Goal: Transaction & Acquisition: Purchase product/service

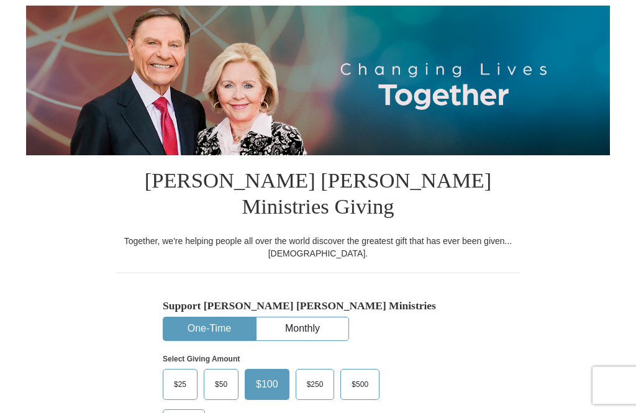
scroll to position [124, 0]
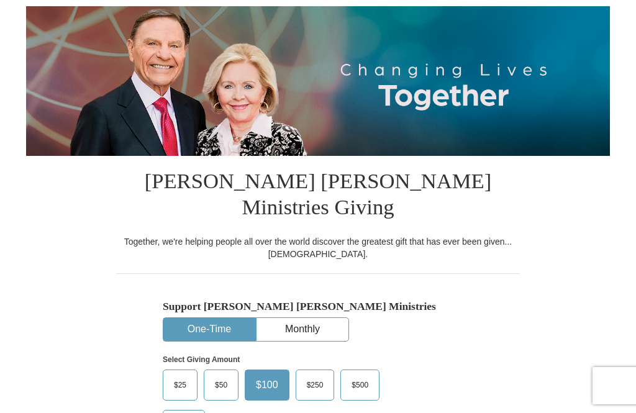
click at [204, 318] on button "One-Time" at bounding box center [209, 329] width 92 height 23
click at [0, 0] on input "Other" at bounding box center [0, 0] width 0 height 0
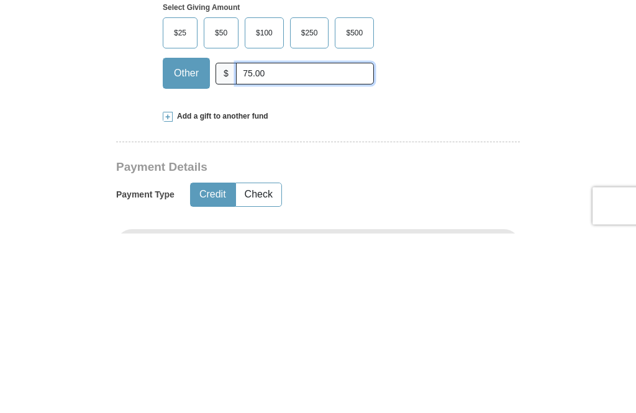
scroll to position [299, 0]
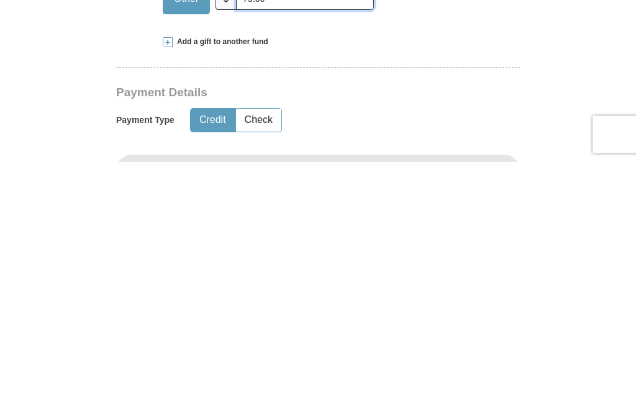
type input "75.00"
click at [256, 360] on button "Check" at bounding box center [258, 371] width 45 height 23
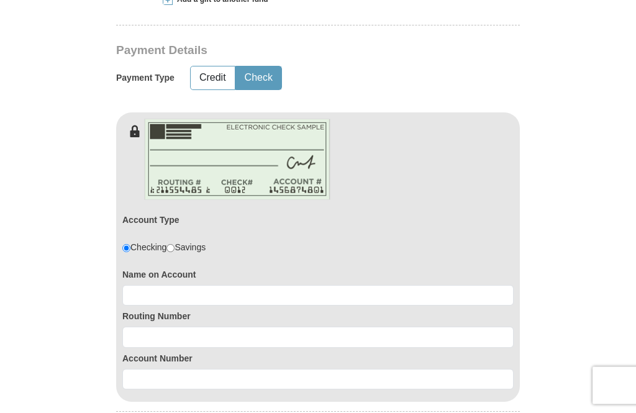
scroll to position [592, 0]
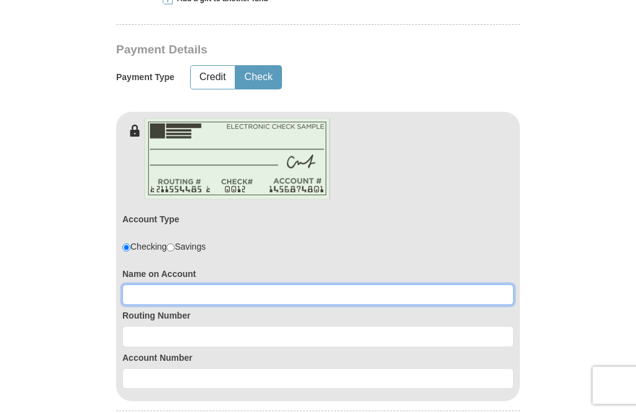
click at [151, 285] on input at bounding box center [317, 295] width 391 height 21
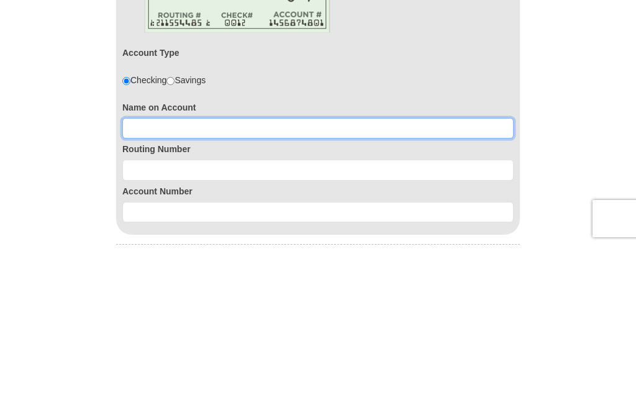
type input "Carol Vorwerck"
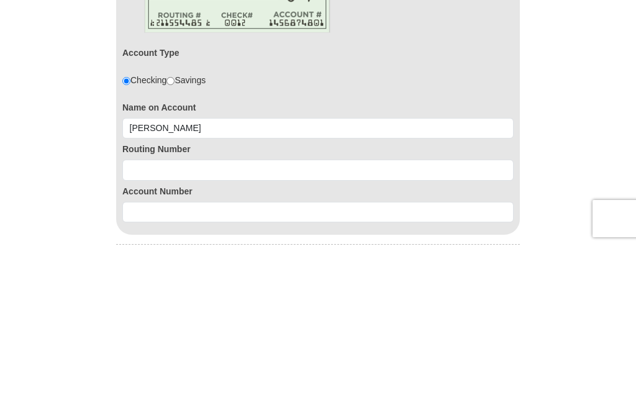
scroll to position [760, 0]
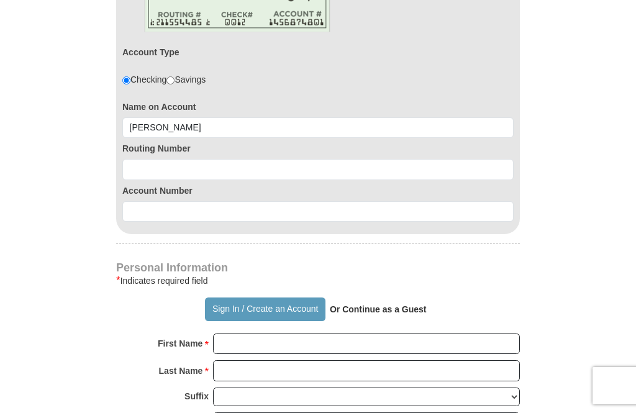
click at [268, 297] on button "Sign In / Create an Account" at bounding box center [265, 309] width 120 height 24
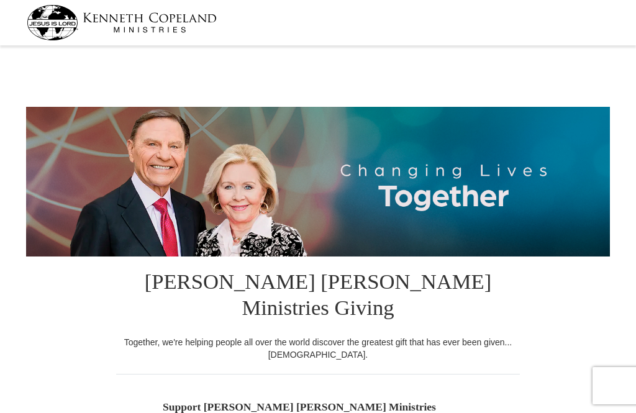
select select "PA"
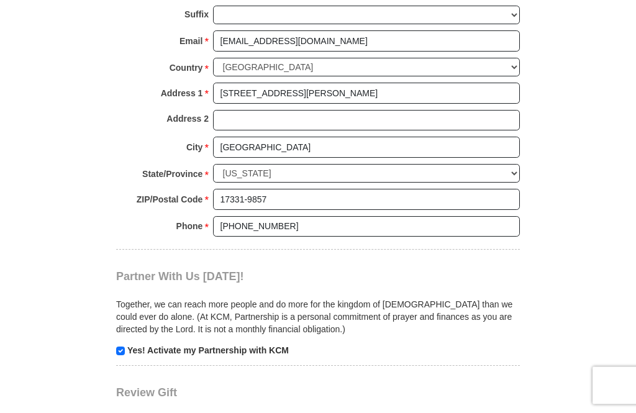
scroll to position [917, 0]
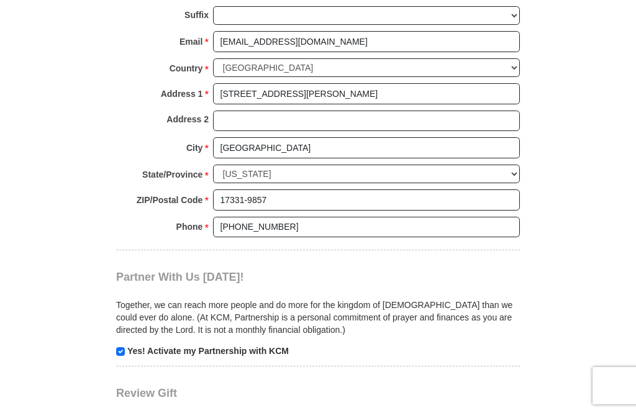
click at [121, 347] on input "checkbox" at bounding box center [120, 351] width 9 height 9
checkbox input "false"
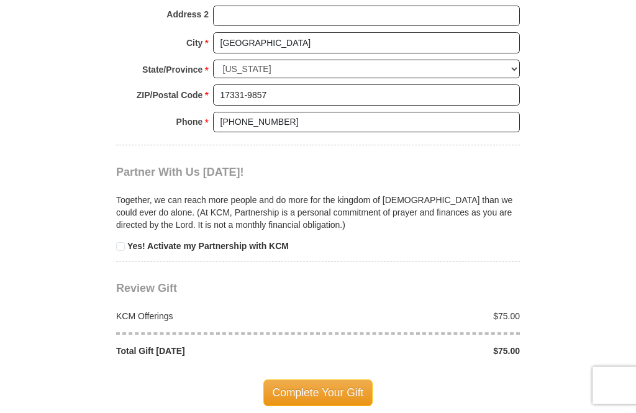
scroll to position [1022, 0]
click at [313, 379] on span "Complete Your Gift" at bounding box center [318, 392] width 110 height 26
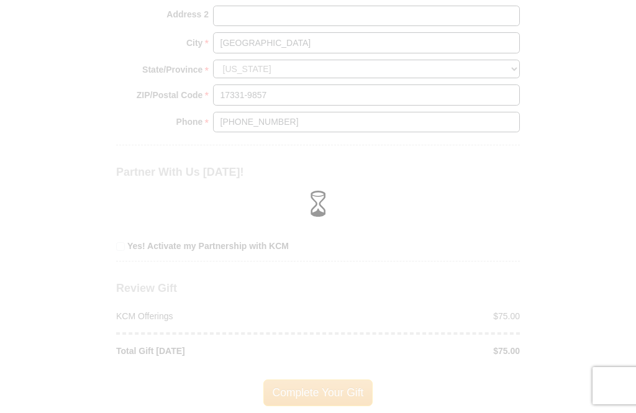
click at [586, 225] on div at bounding box center [318, 206] width 618 height 37
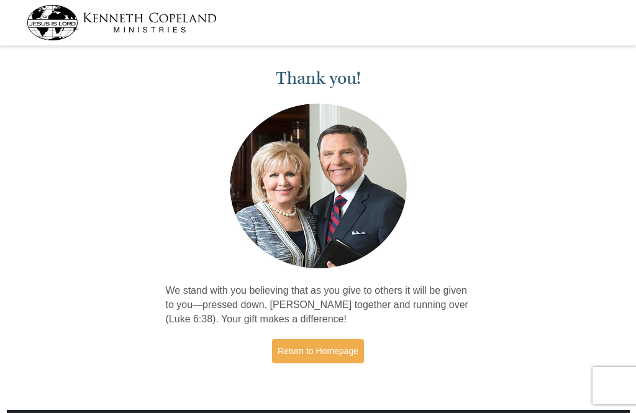
click at [326, 347] on link "Return to Homepage" at bounding box center [318, 351] width 92 height 24
